Goal: Task Accomplishment & Management: Manage account settings

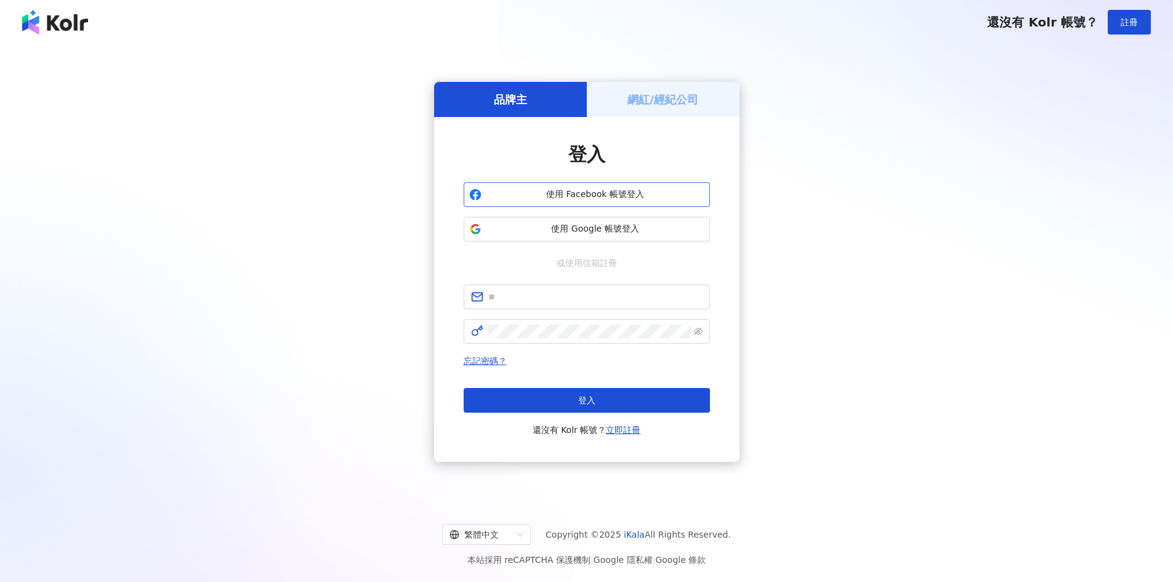
click at [611, 194] on span "使用 Facebook 帳號登入" at bounding box center [595, 194] width 218 height 12
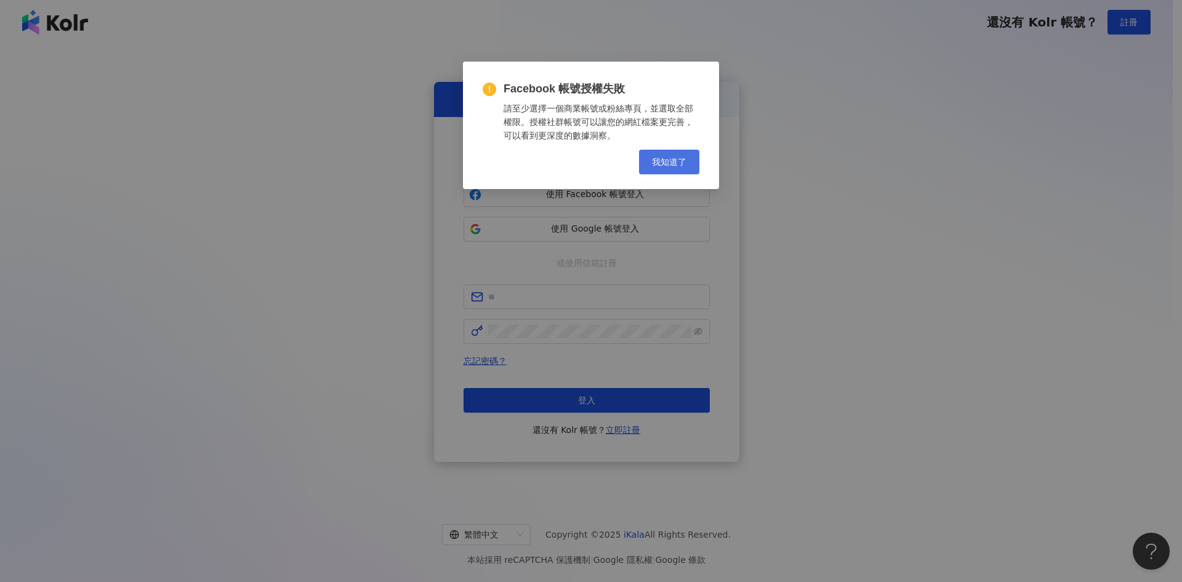
click at [652, 154] on button "我知道了" at bounding box center [669, 162] width 60 height 25
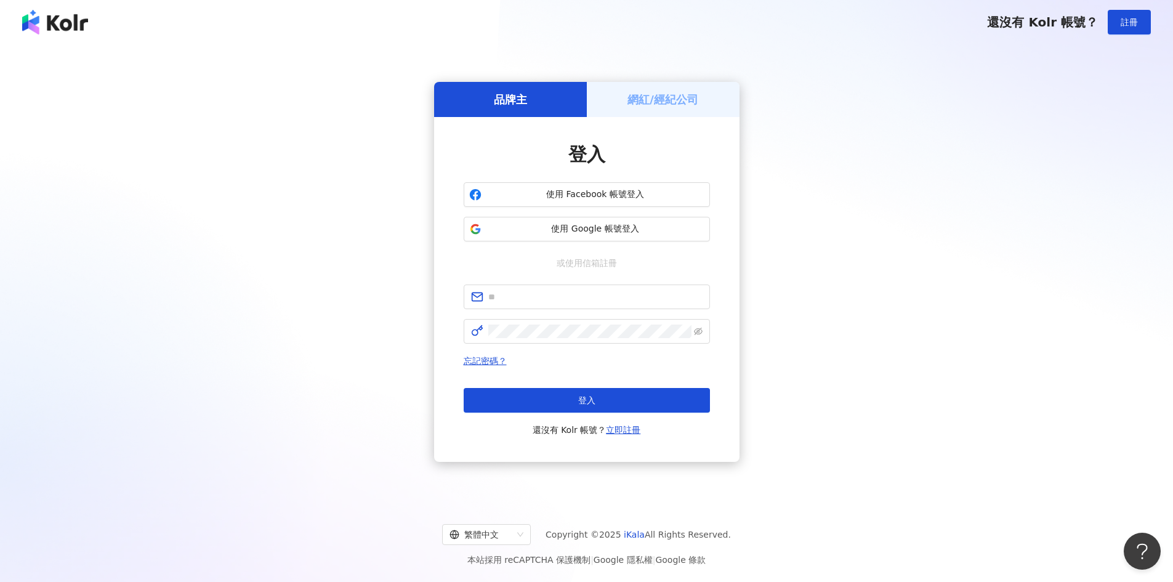
click at [679, 114] on div "網紅/經紀公司" at bounding box center [663, 99] width 153 height 35
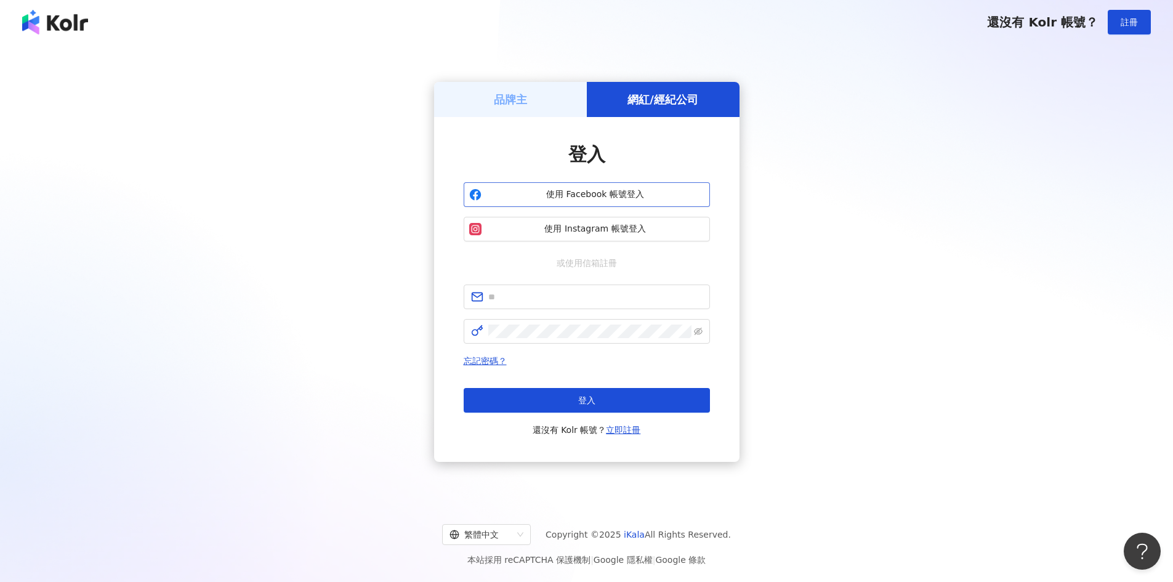
click at [624, 193] on span "使用 Facebook 帳號登入" at bounding box center [595, 194] width 218 height 12
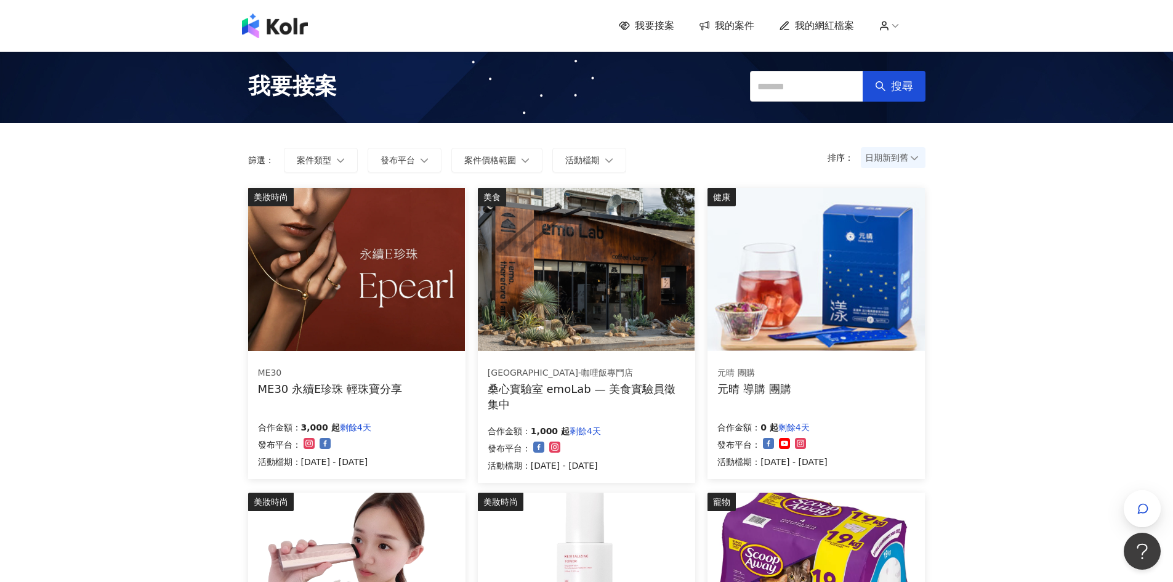
click at [817, 29] on span "我的網紅檔案" at bounding box center [824, 26] width 59 height 14
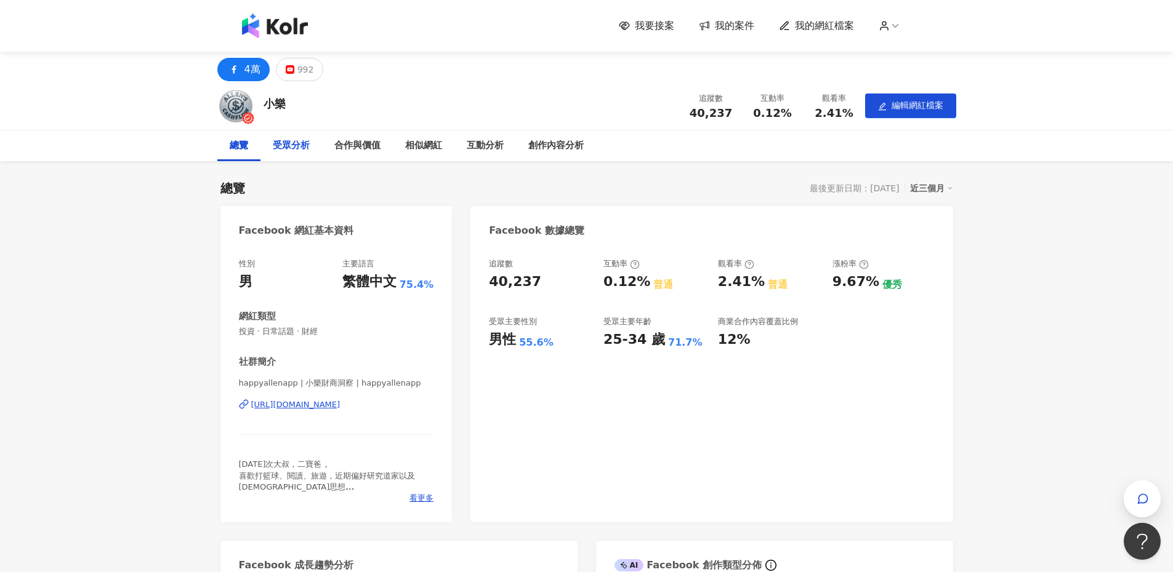
click at [289, 152] on div "受眾分析" at bounding box center [291, 145] width 37 height 15
click at [541, 147] on div "創作內容分析" at bounding box center [555, 145] width 55 height 15
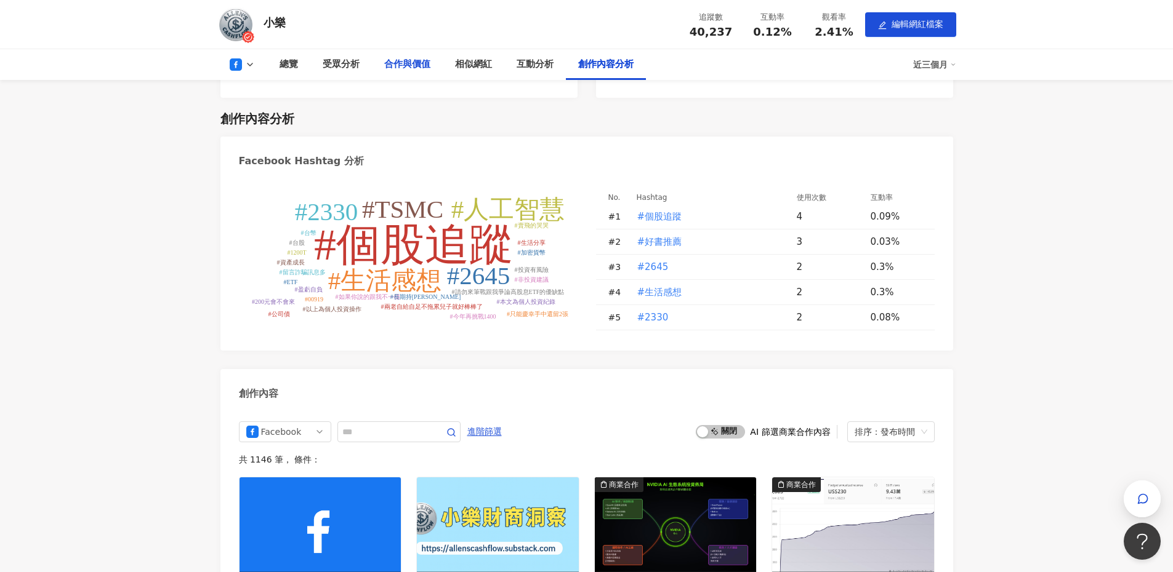
click at [414, 60] on div "合作與價值" at bounding box center [407, 64] width 46 height 15
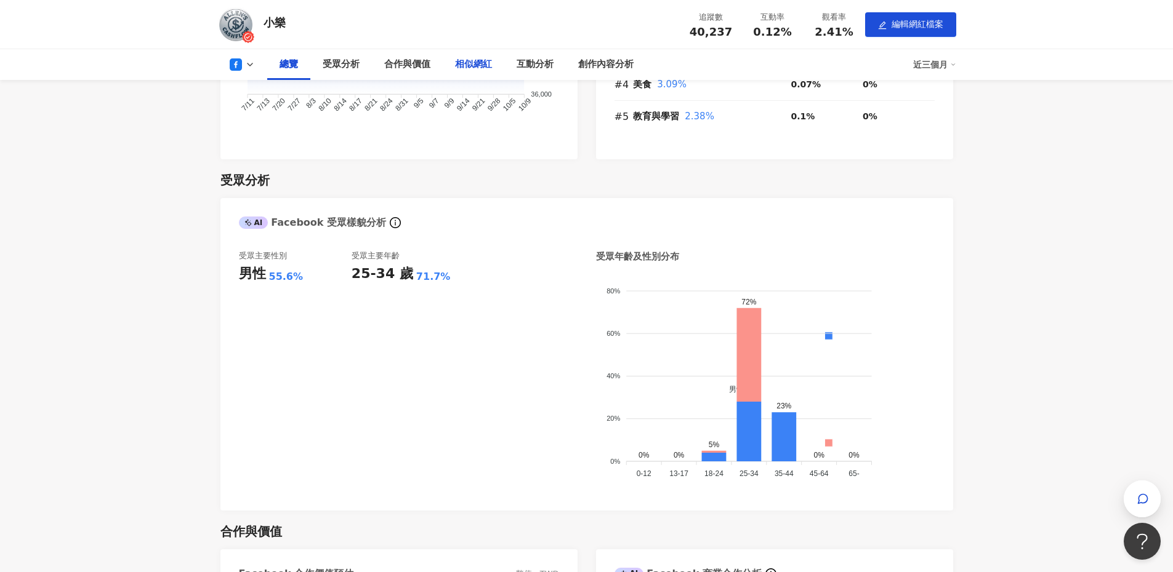
click at [471, 66] on div "相似網紅" at bounding box center [473, 64] width 37 height 15
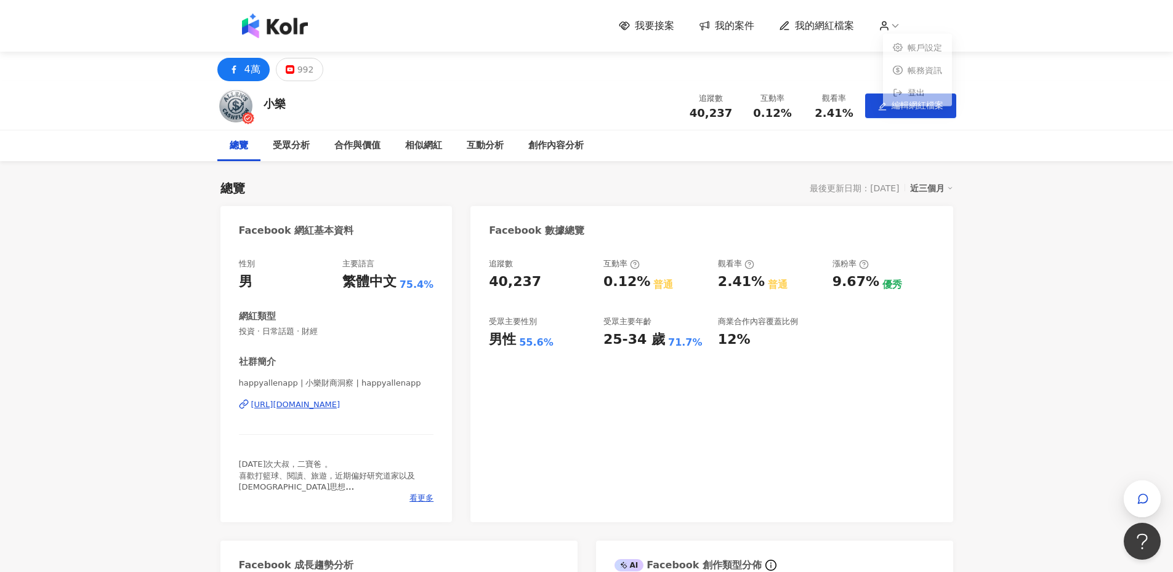
click at [900, 28] on icon at bounding box center [894, 25] width 11 height 11
click at [907, 78] on link "帳務資訊" at bounding box center [924, 73] width 34 height 10
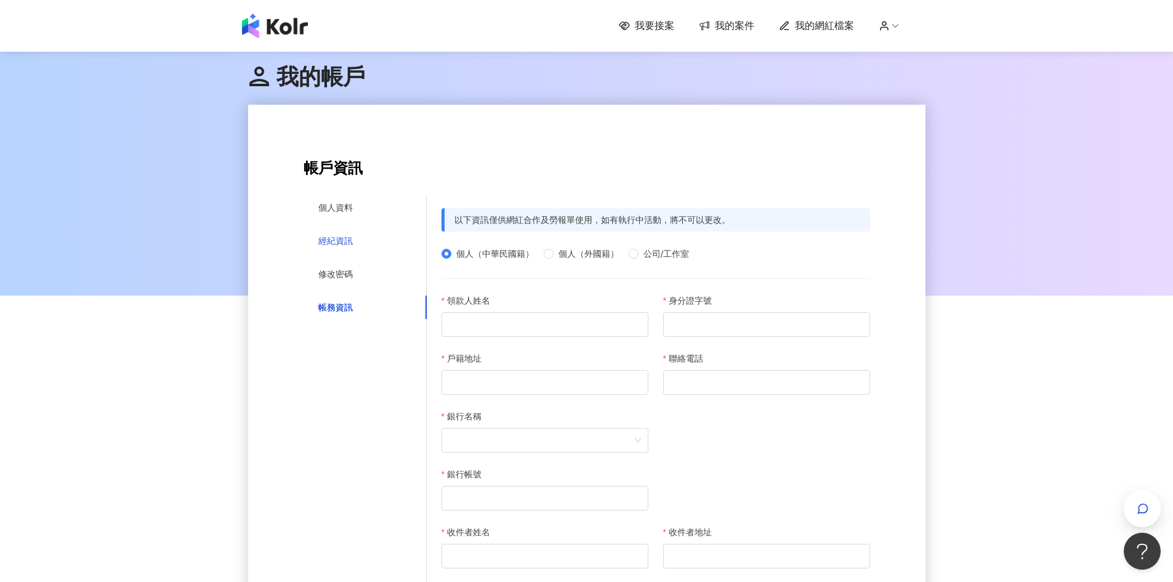
click at [342, 246] on div "經紀資訊" at bounding box center [335, 241] width 34 height 14
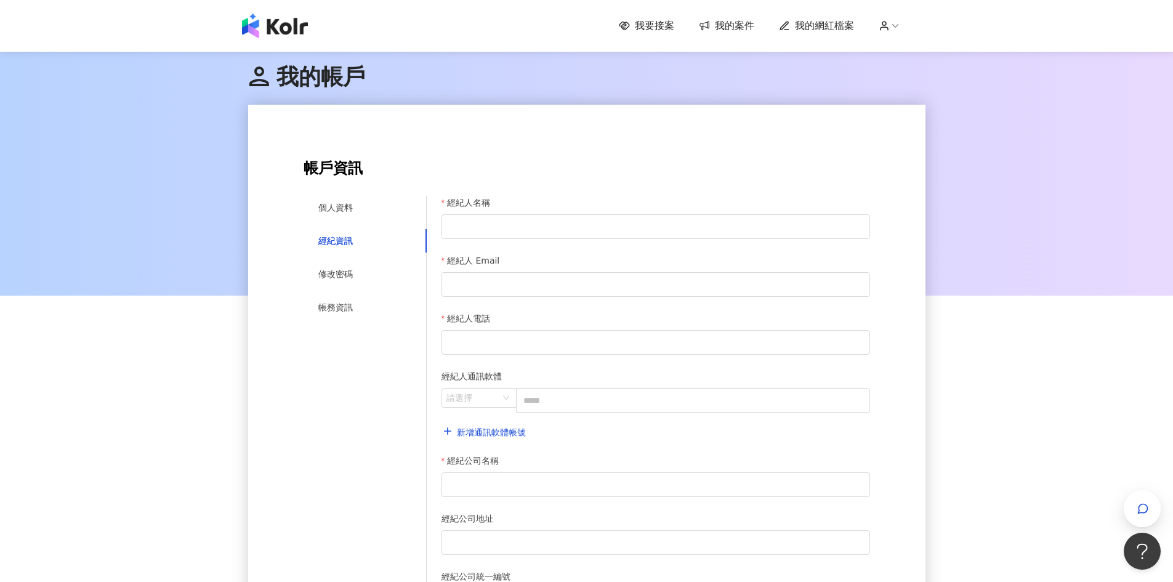
click at [642, 36] on div "我要接案 我的案件 我的網紅檔案" at bounding box center [587, 26] width 702 height 25
click at [949, 109] on div at bounding box center [586, 172] width 1173 height 246
click at [130, 74] on div at bounding box center [586, 172] width 1173 height 246
click at [733, 29] on span "我的案件" at bounding box center [734, 26] width 39 height 14
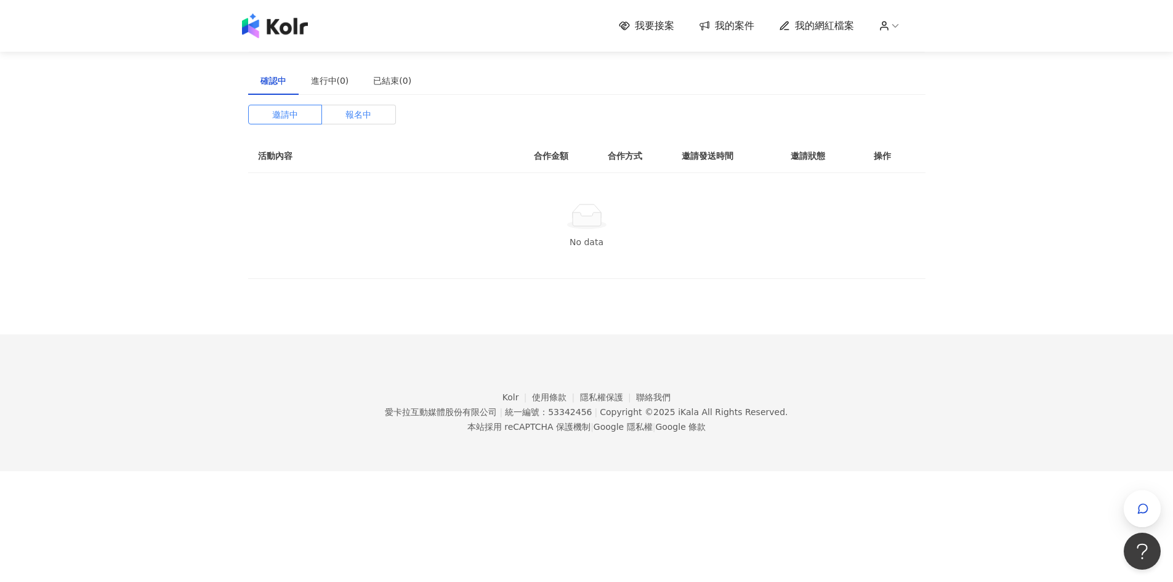
click at [343, 114] on label "報名中" at bounding box center [359, 115] width 74 height 20
click at [291, 29] on img at bounding box center [275, 26] width 66 height 25
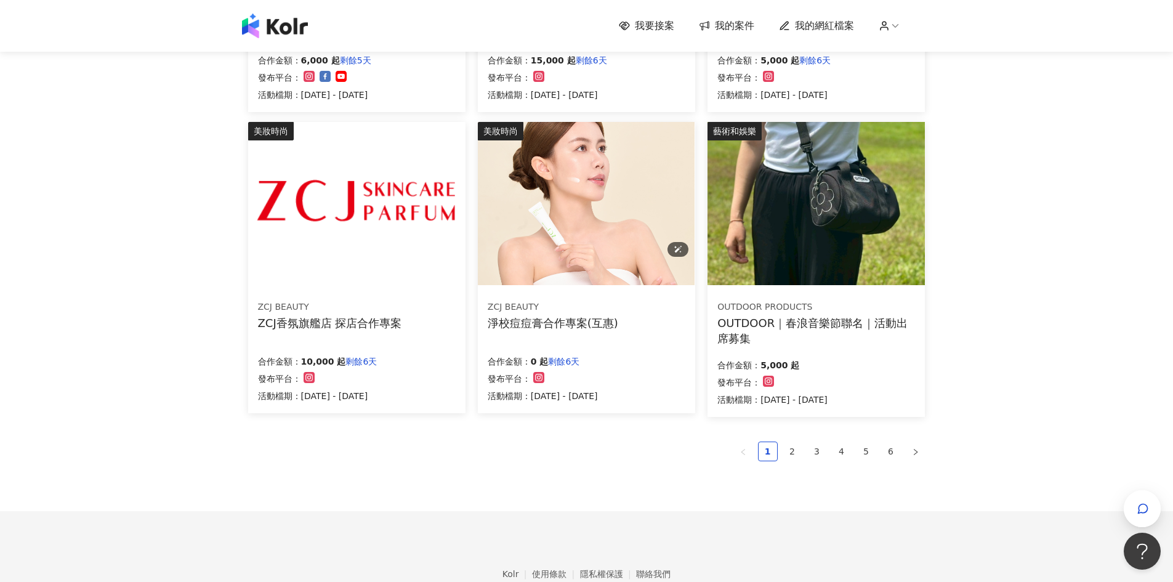
scroll to position [737, 0]
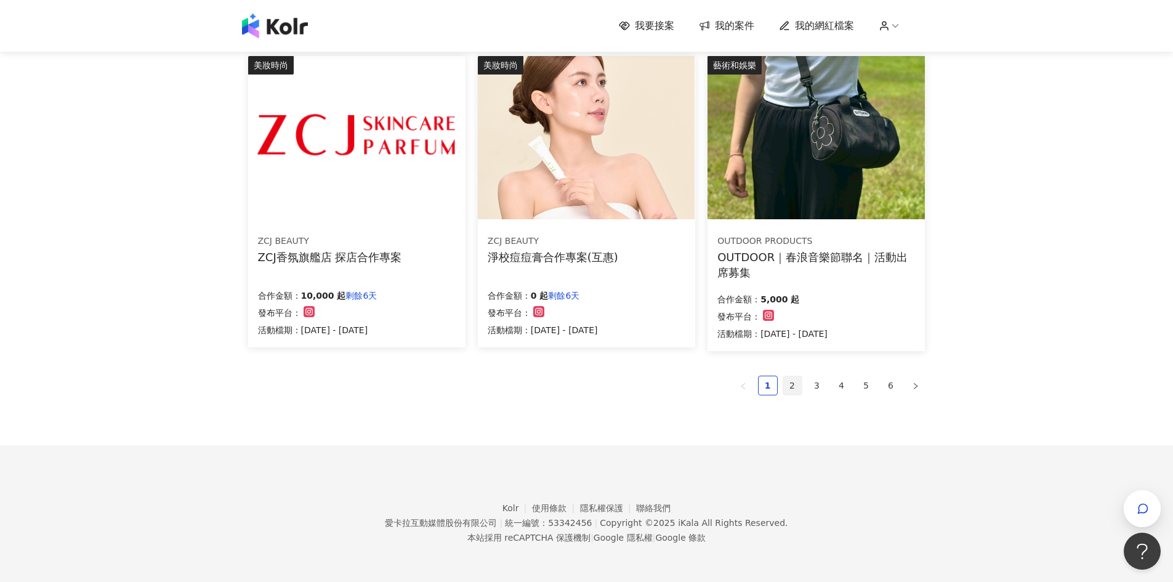
click at [793, 386] on link "2" at bounding box center [792, 385] width 18 height 18
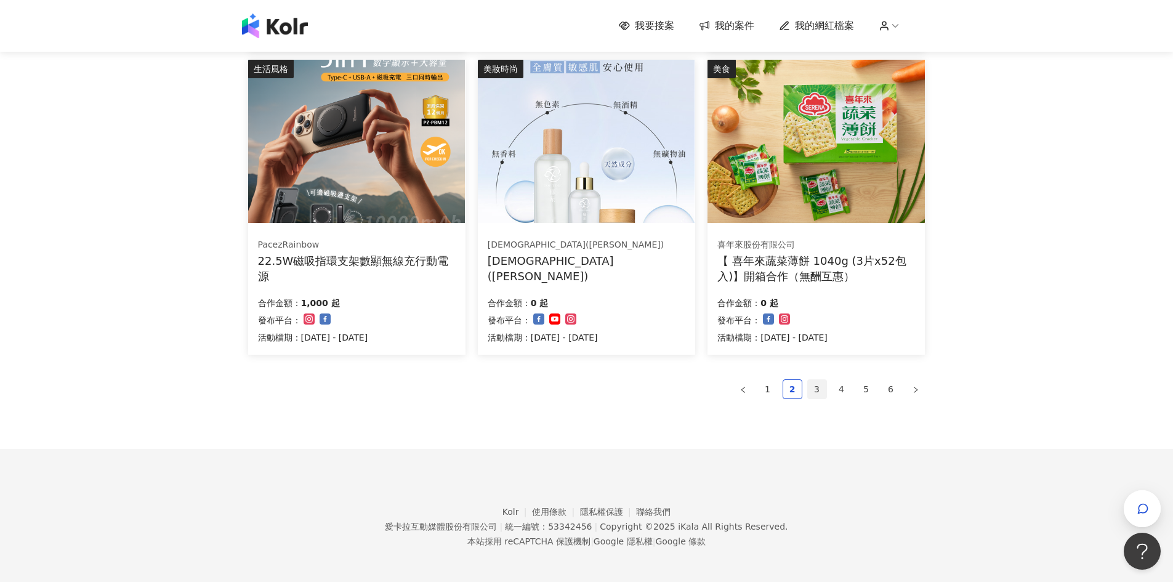
click at [818, 385] on link "3" at bounding box center [817, 389] width 18 height 18
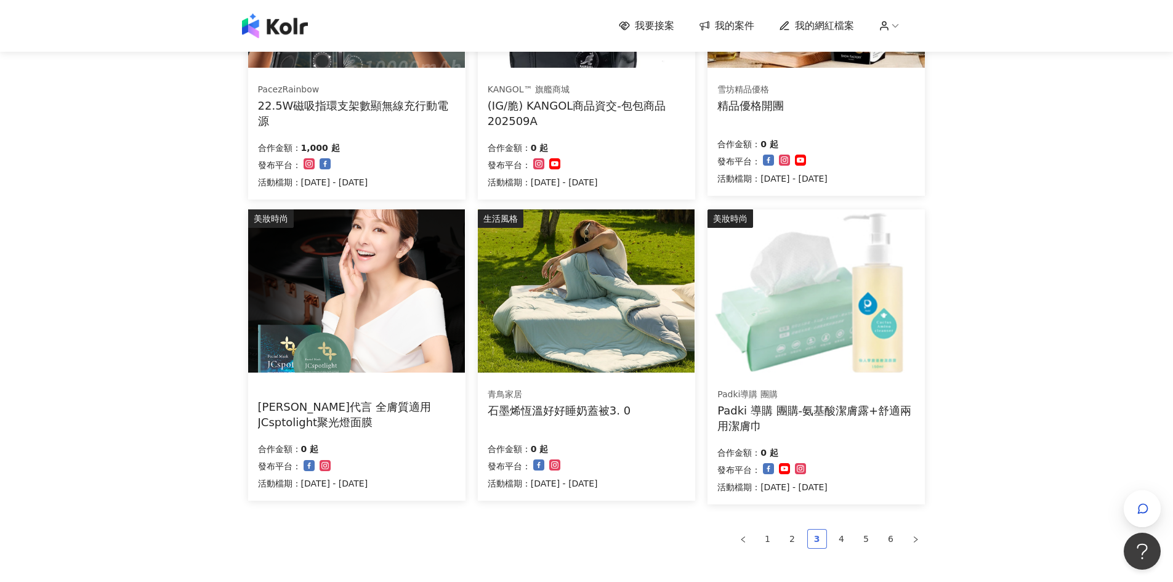
scroll to position [741, 0]
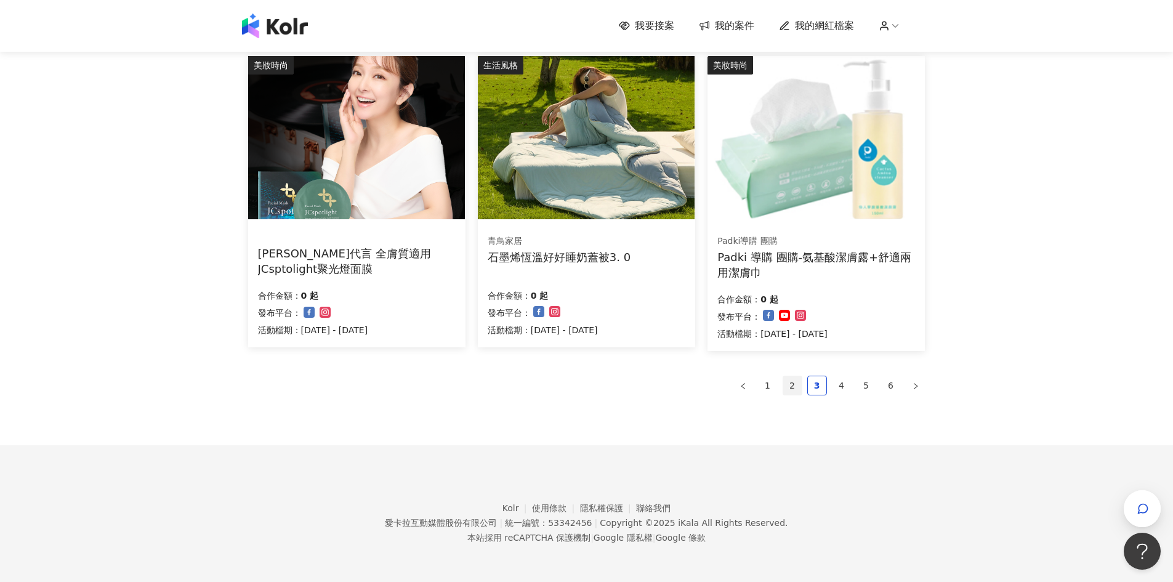
click at [787, 383] on link "2" at bounding box center [792, 385] width 18 height 18
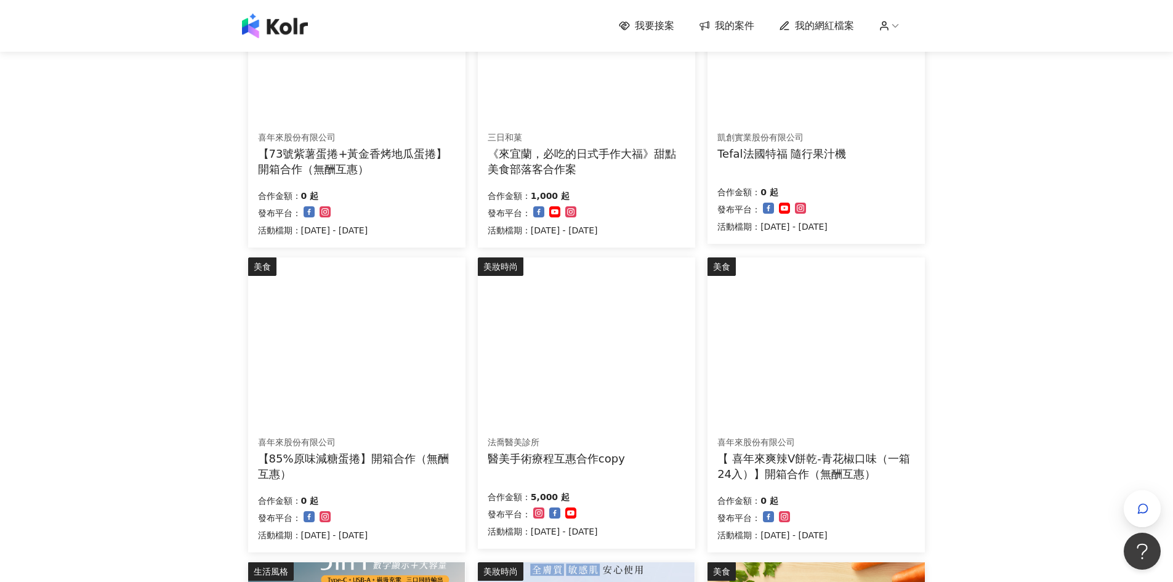
scroll to position [0, 0]
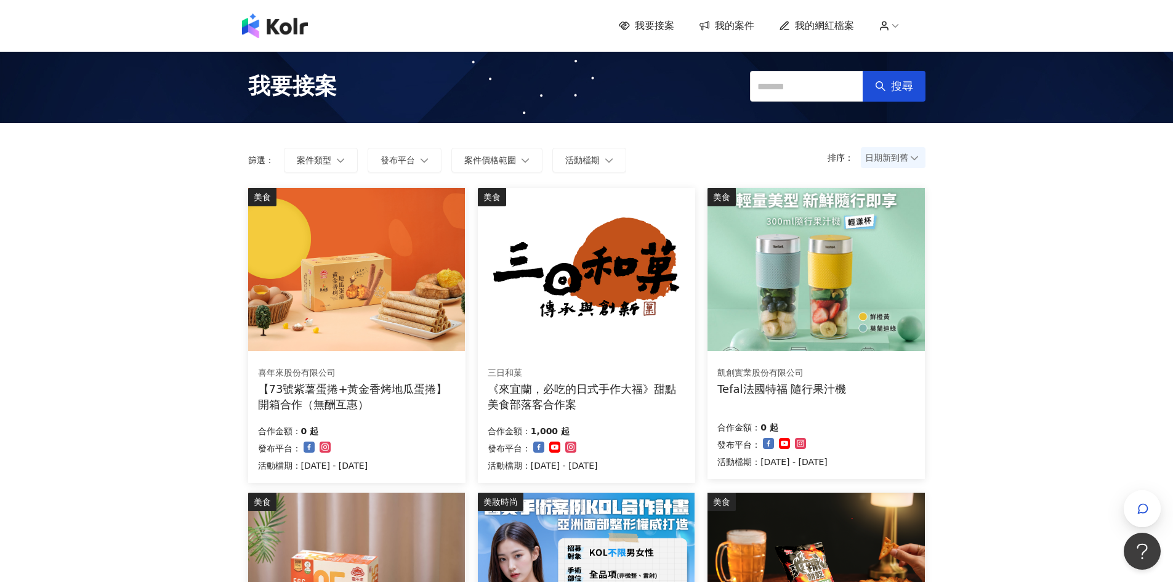
click at [305, 34] on img at bounding box center [275, 26] width 66 height 25
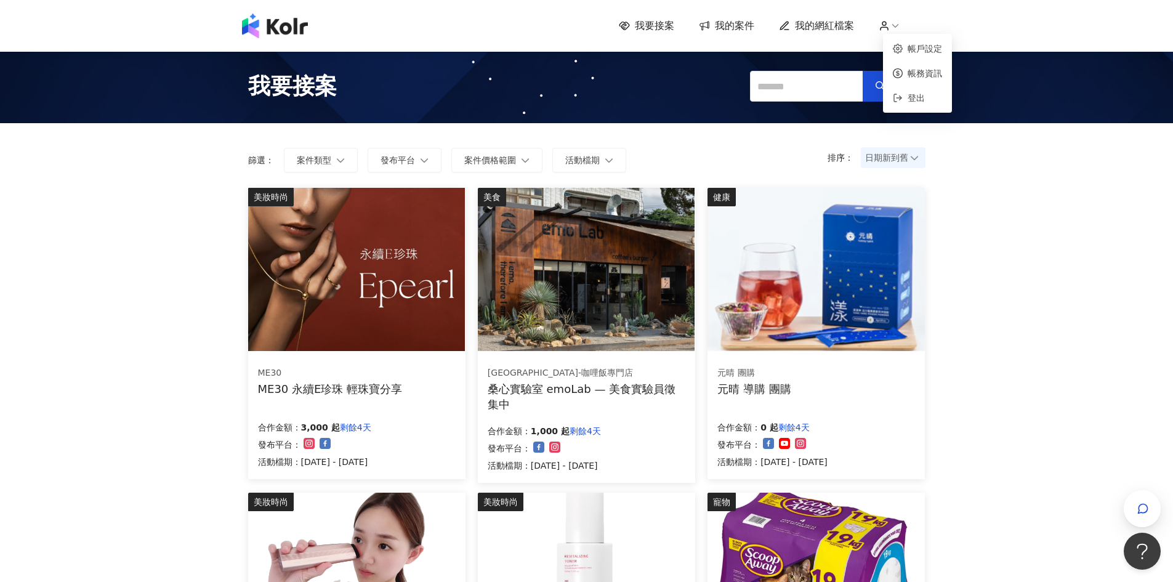
click at [889, 25] on icon at bounding box center [883, 25] width 11 height 11
click at [910, 98] on span "登出" at bounding box center [915, 98] width 17 height 10
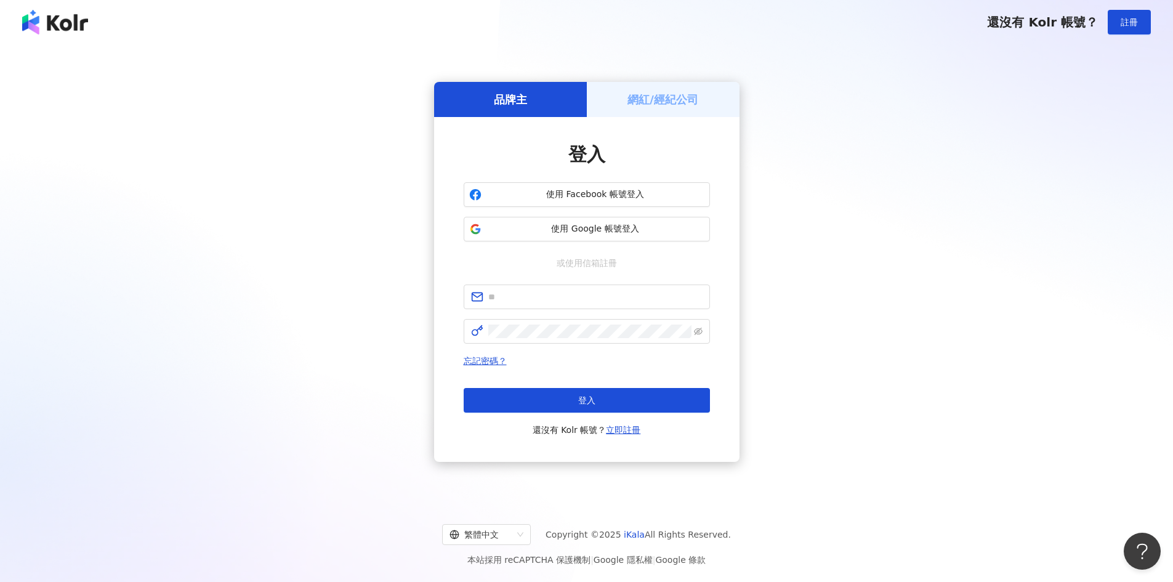
click at [79, 13] on img at bounding box center [55, 22] width 66 height 25
click at [76, 22] on img at bounding box center [55, 22] width 66 height 25
click at [51, 15] on img at bounding box center [55, 22] width 66 height 25
click at [548, 195] on span "使用 Facebook 帳號登入" at bounding box center [595, 194] width 218 height 12
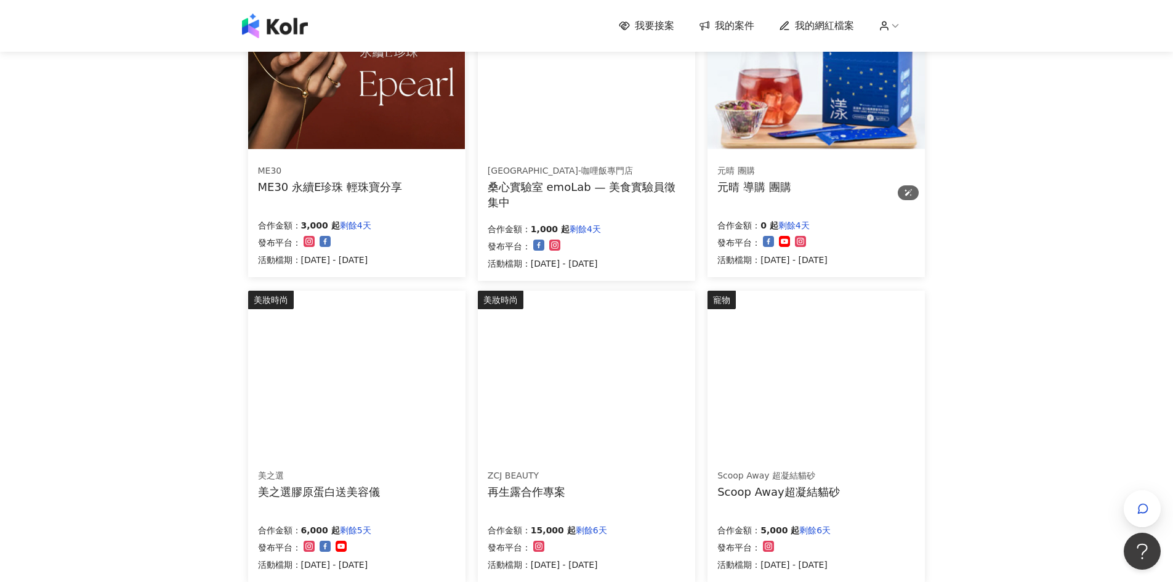
scroll to position [143, 0]
